Goal: Task Accomplishment & Management: Manage account settings

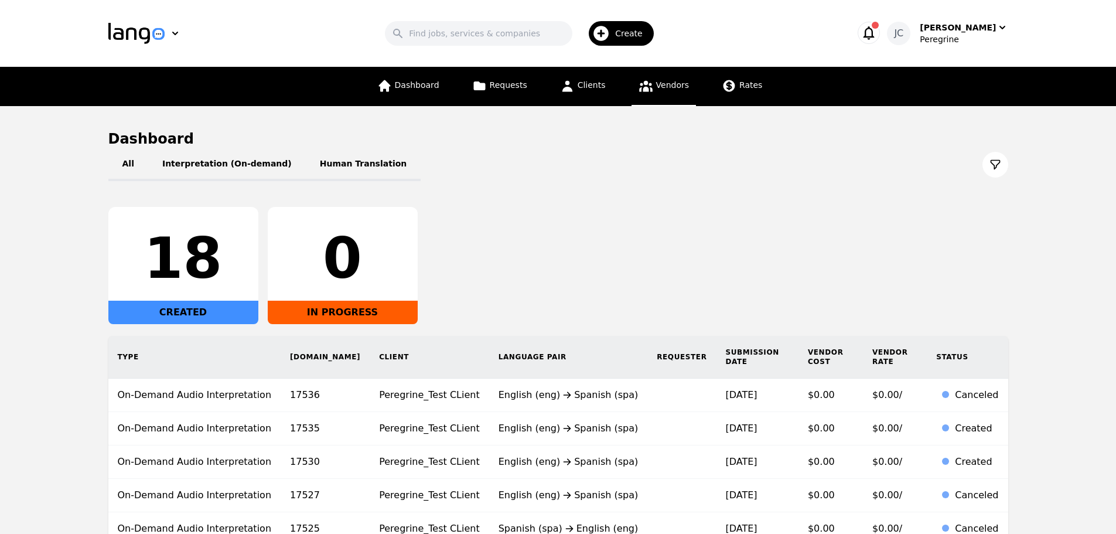
click at [669, 80] on span "Vendors" at bounding box center [672, 84] width 33 height 9
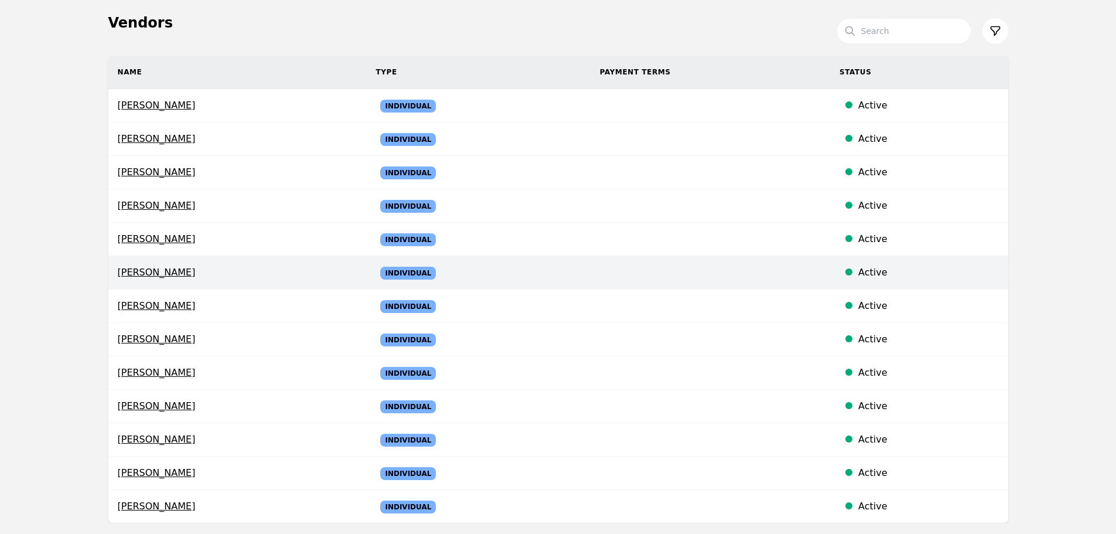
scroll to position [117, 0]
click at [279, 268] on span "[PERSON_NAME]" at bounding box center [238, 272] width 240 height 14
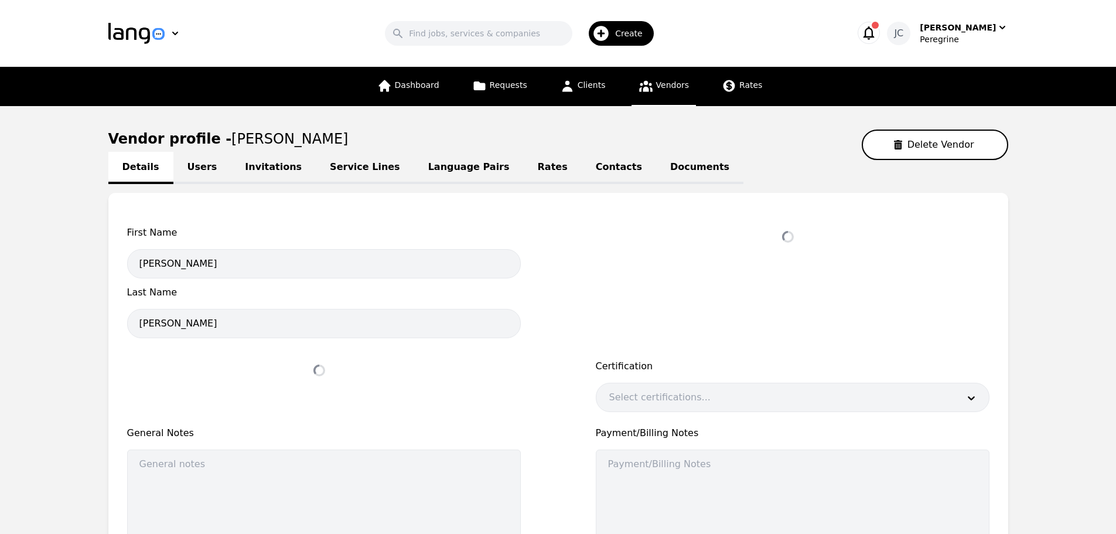
select select "active"
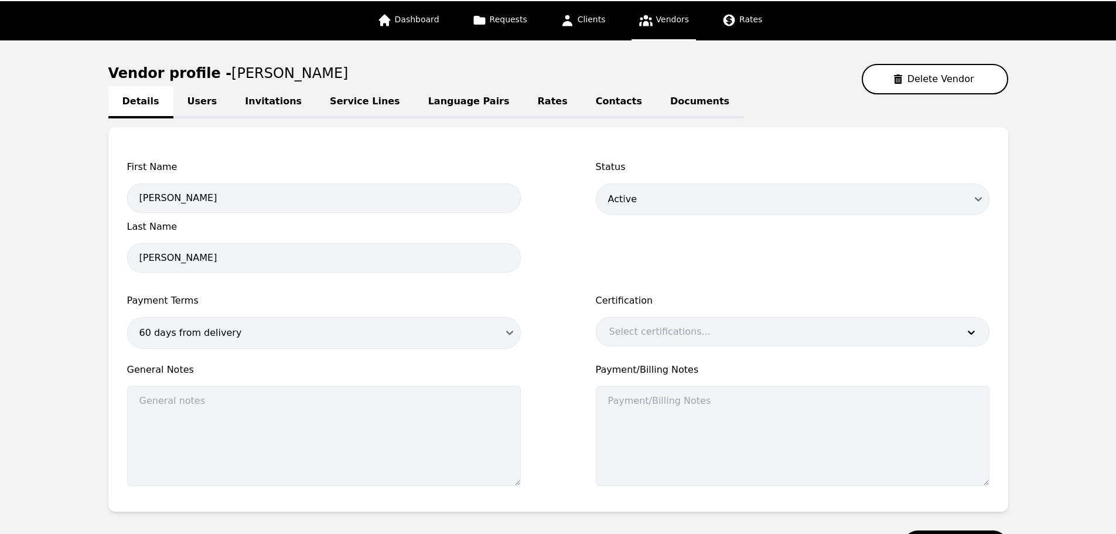
scroll to position [61, 0]
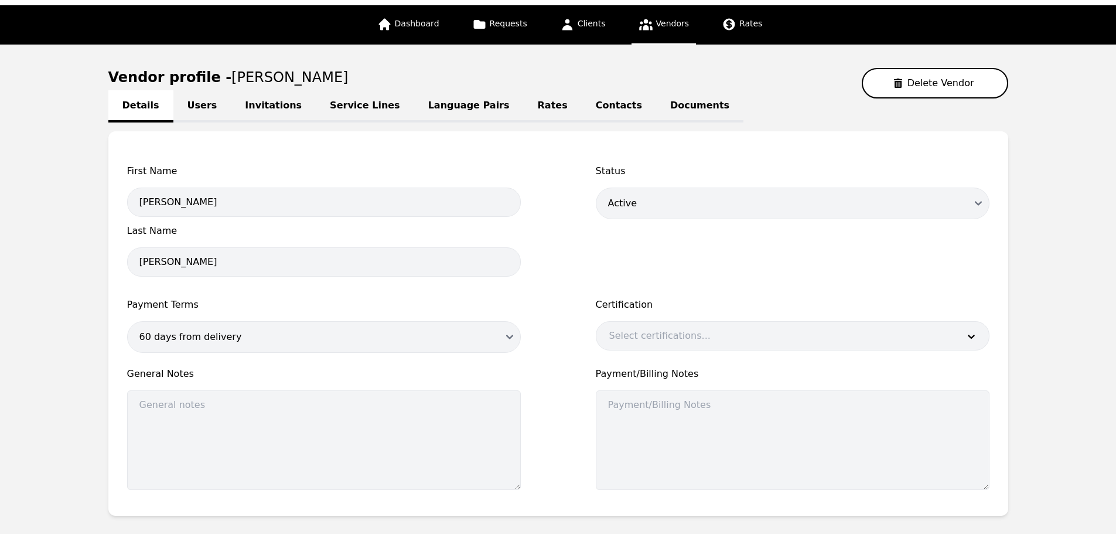
click at [189, 110] on link "Users" at bounding box center [202, 106] width 58 height 32
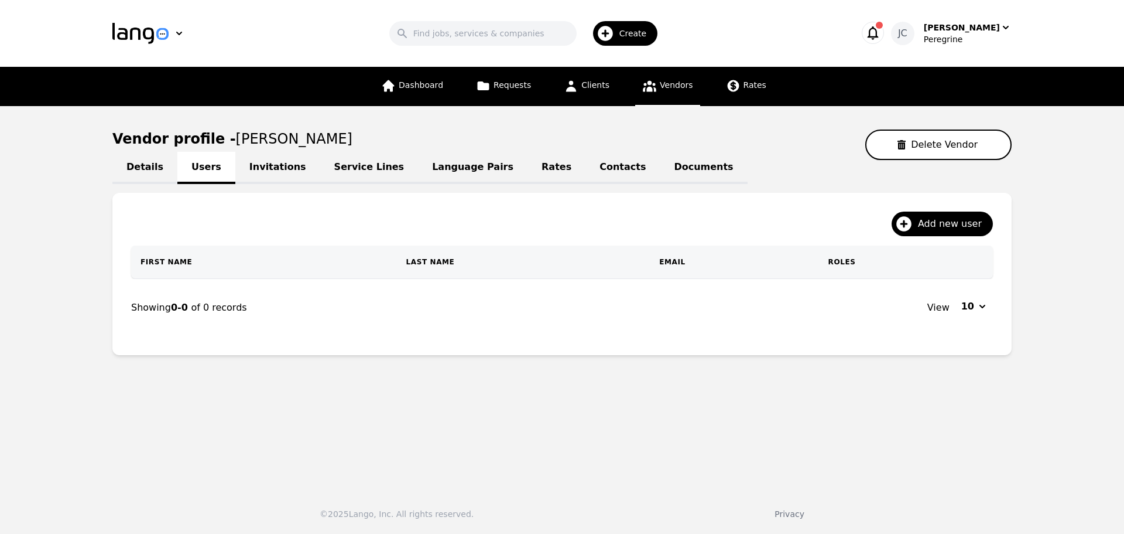
click at [269, 171] on link "Invitations" at bounding box center [277, 168] width 85 height 32
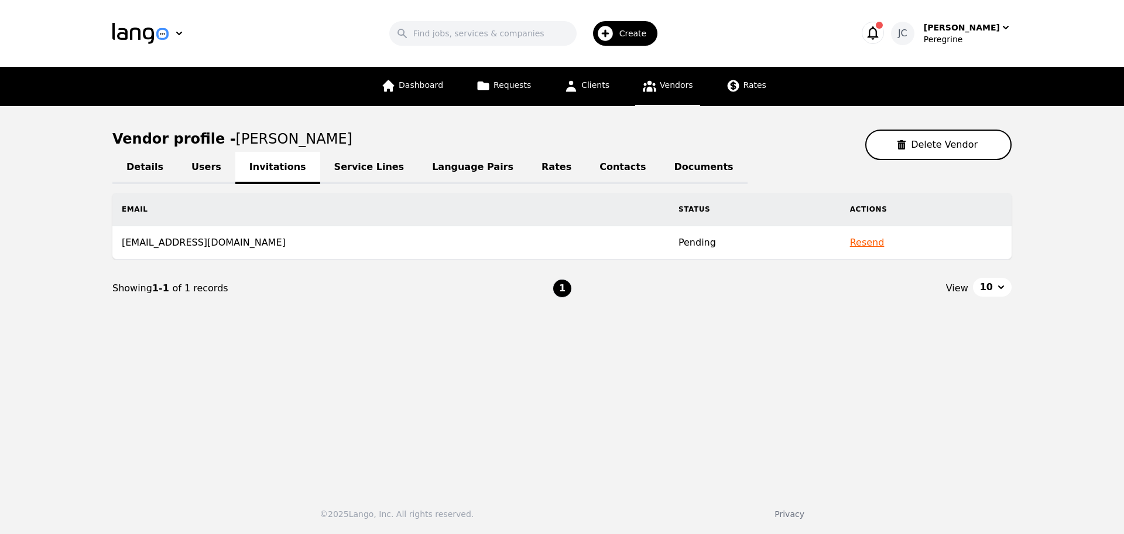
click at [850, 244] on button "Resend" at bounding box center [867, 242] width 35 height 14
drag, startPoint x: 1107, startPoint y: 25, endPoint x: 1093, endPoint y: 37, distance: 19.1
click at [1107, 25] on icon "close" at bounding box center [1104, 25] width 8 height 9
click at [1000, 28] on div "Success! Sent invitation" at bounding box center [1021, 27] width 187 height 37
click at [1007, 29] on icon "button" at bounding box center [1006, 28] width 12 height 12
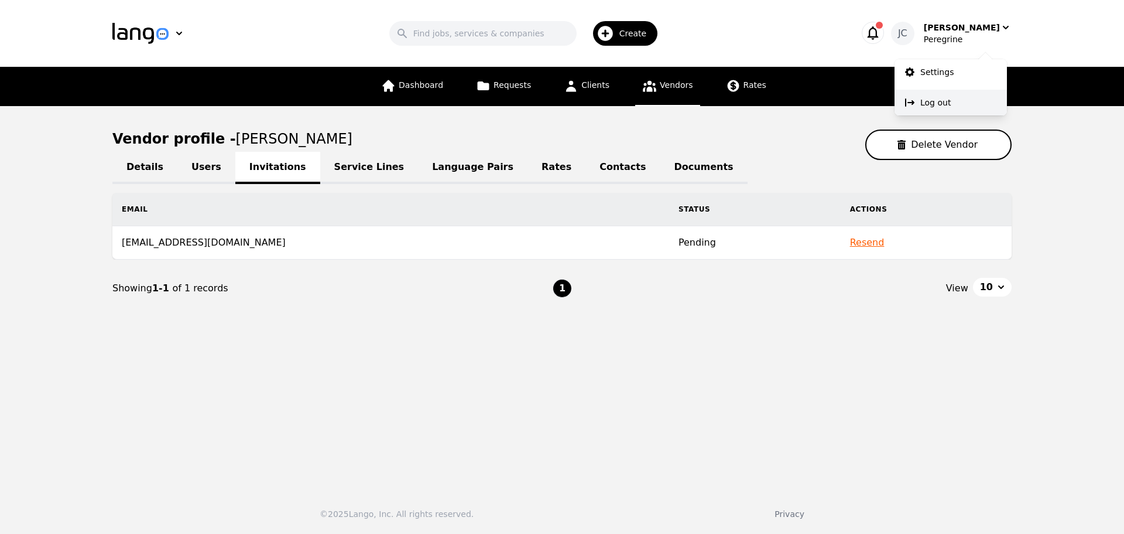
click at [941, 104] on p "Log out" at bounding box center [936, 103] width 30 height 12
